Goal: Navigation & Orientation: Find specific page/section

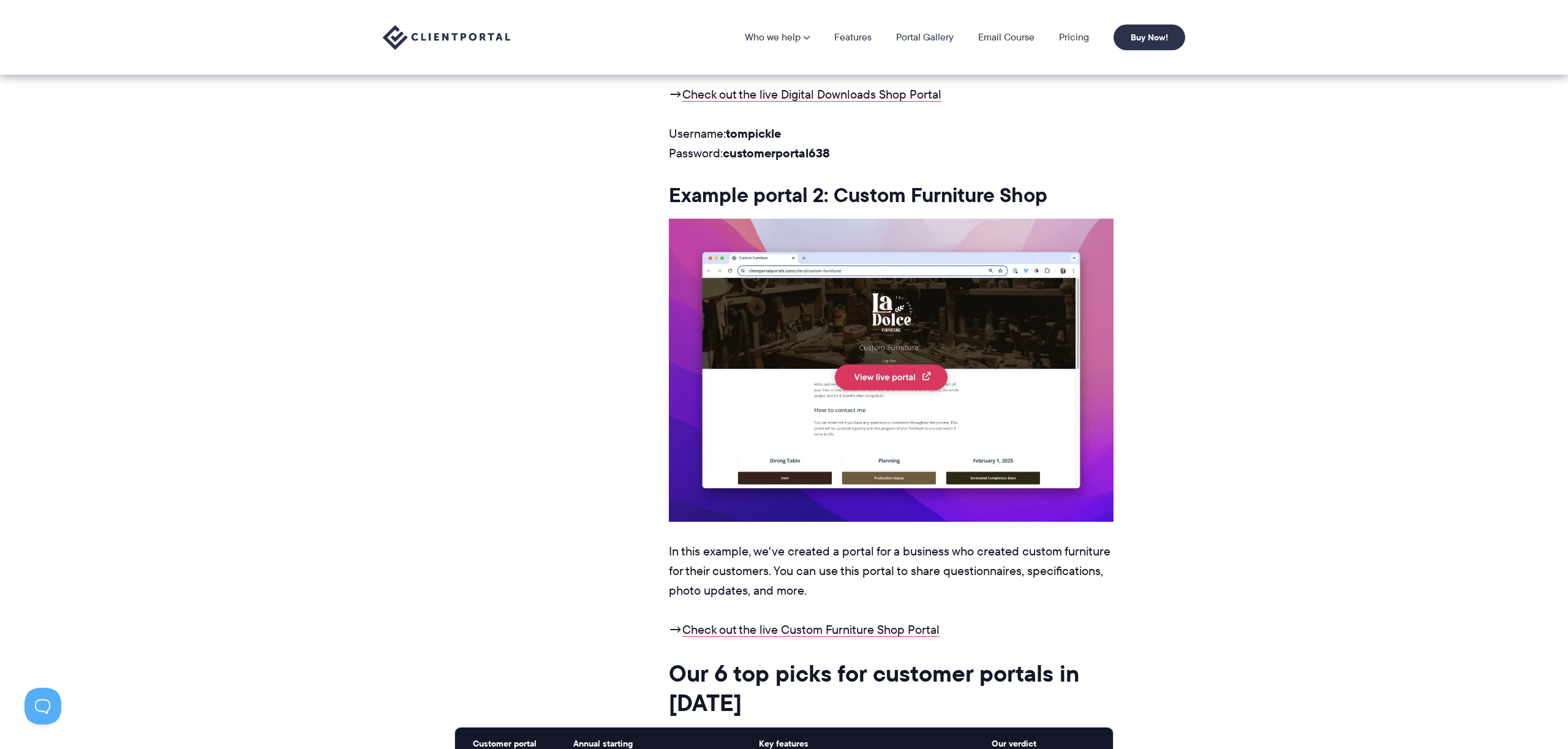
scroll to position [1662, 0]
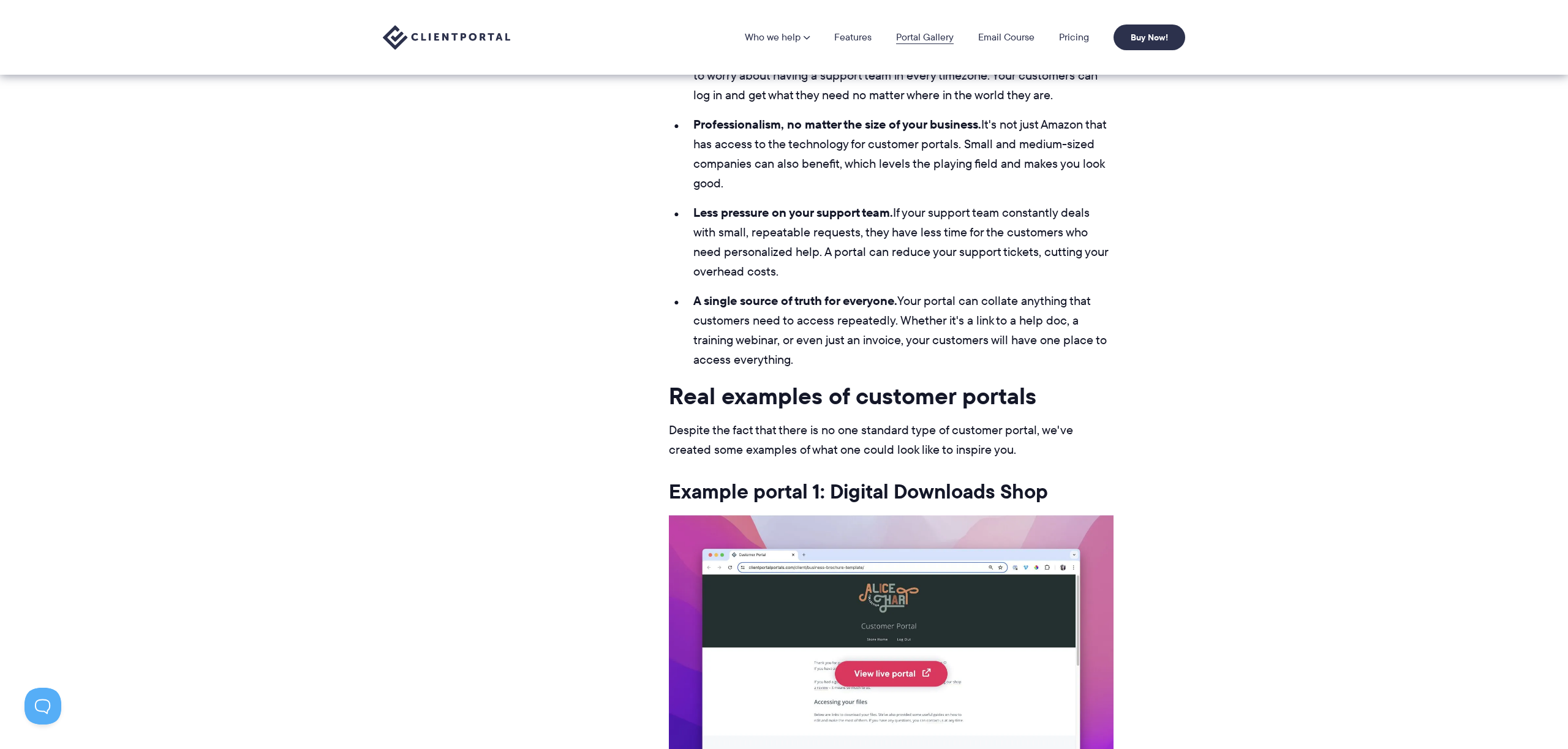
click at [913, 39] on link "Portal Gallery" at bounding box center [925, 37] width 57 height 10
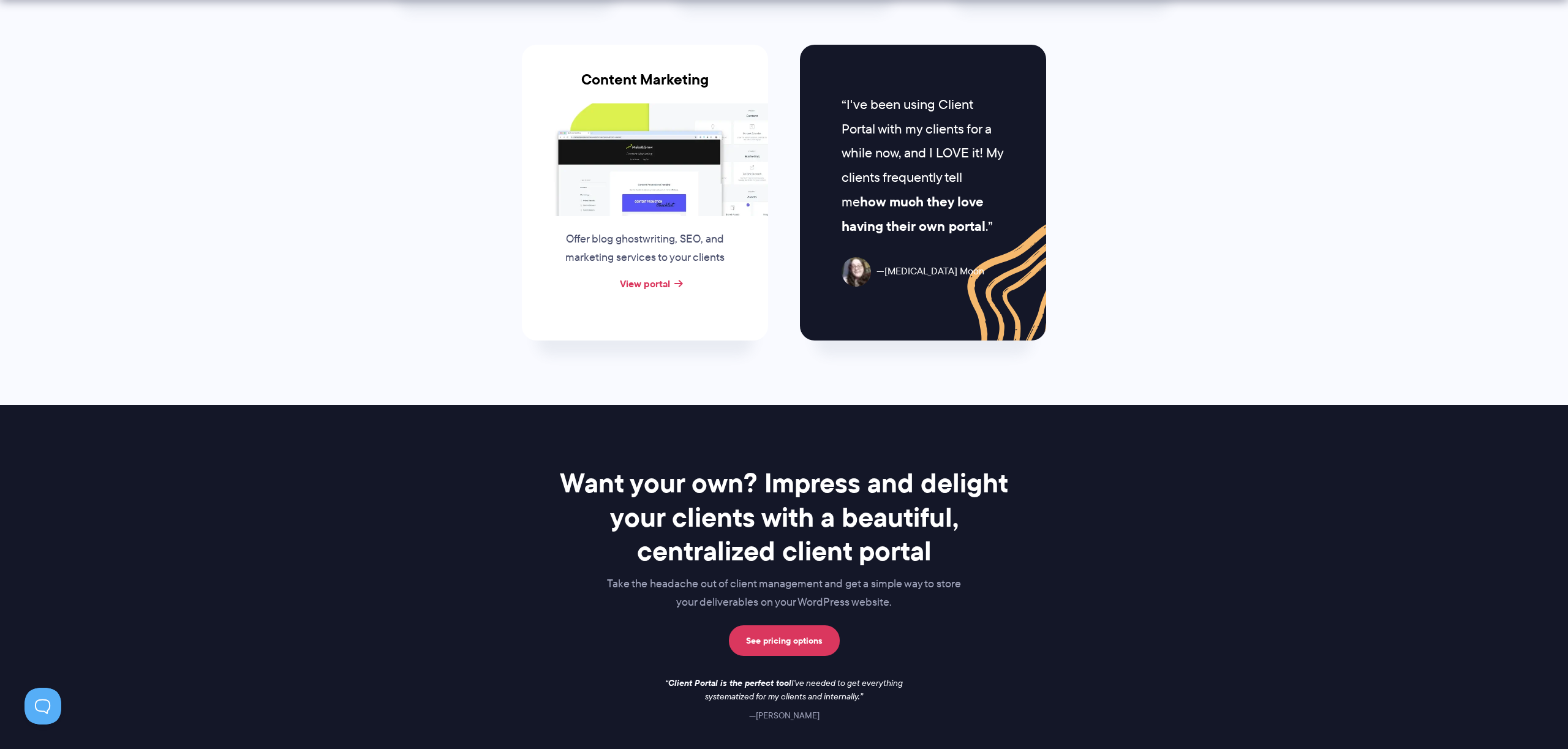
scroll to position [1389, 0]
